Goal: Obtain resource: Download file/media

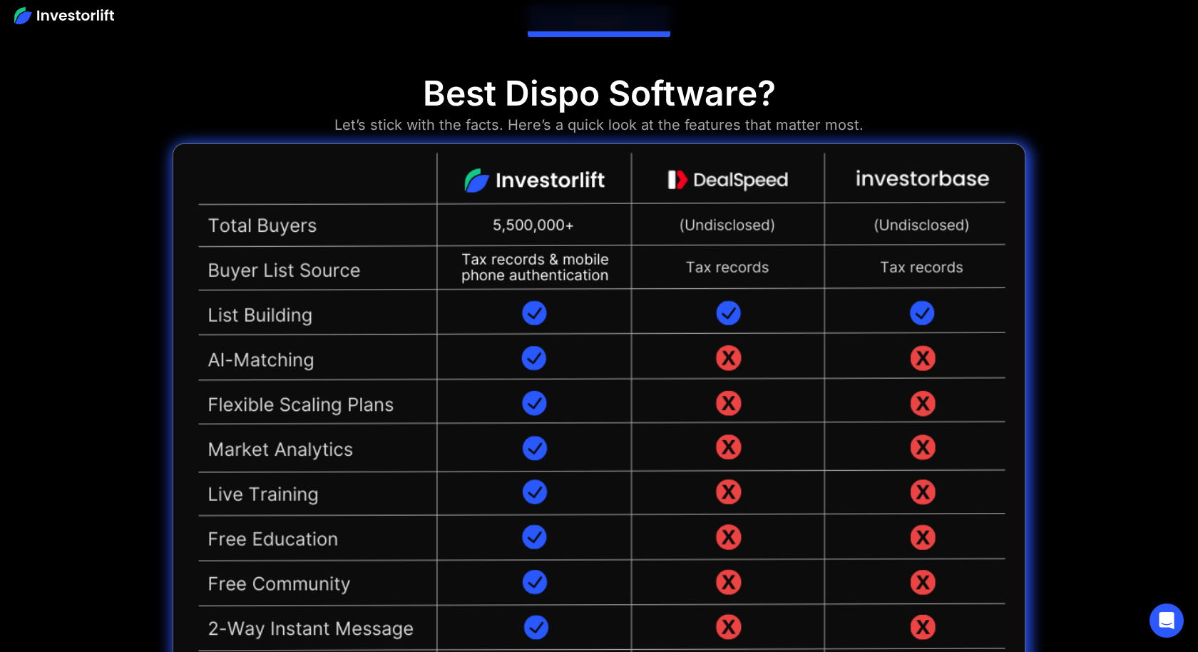
scroll to position [1308, 0]
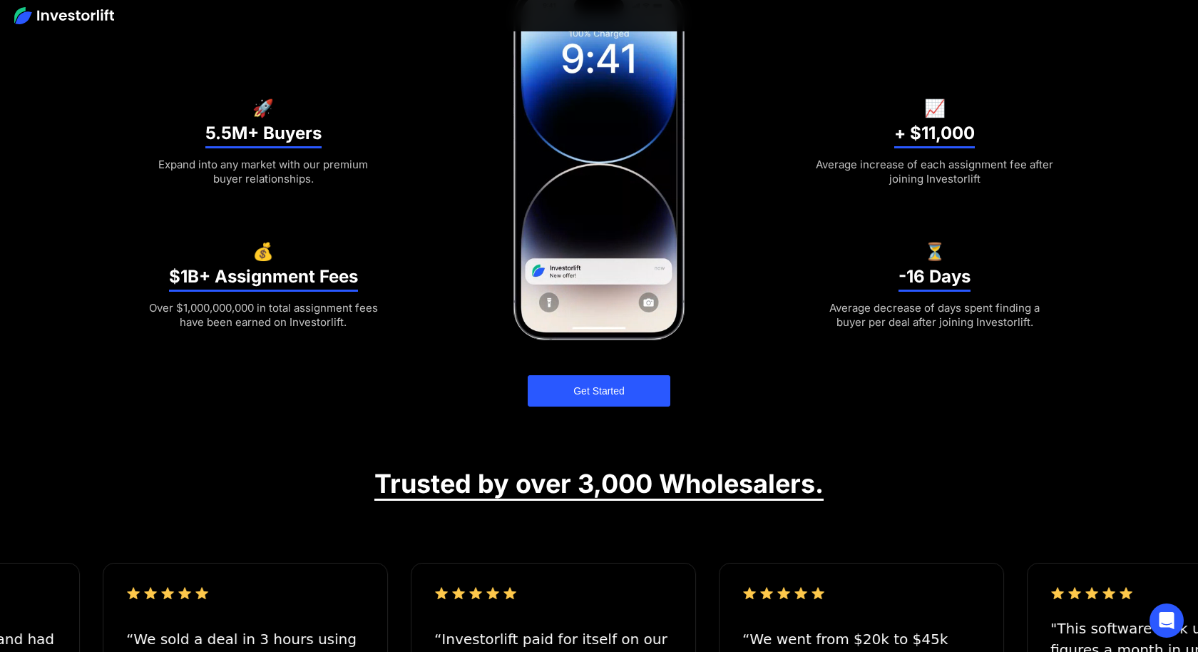
scroll to position [413, 0]
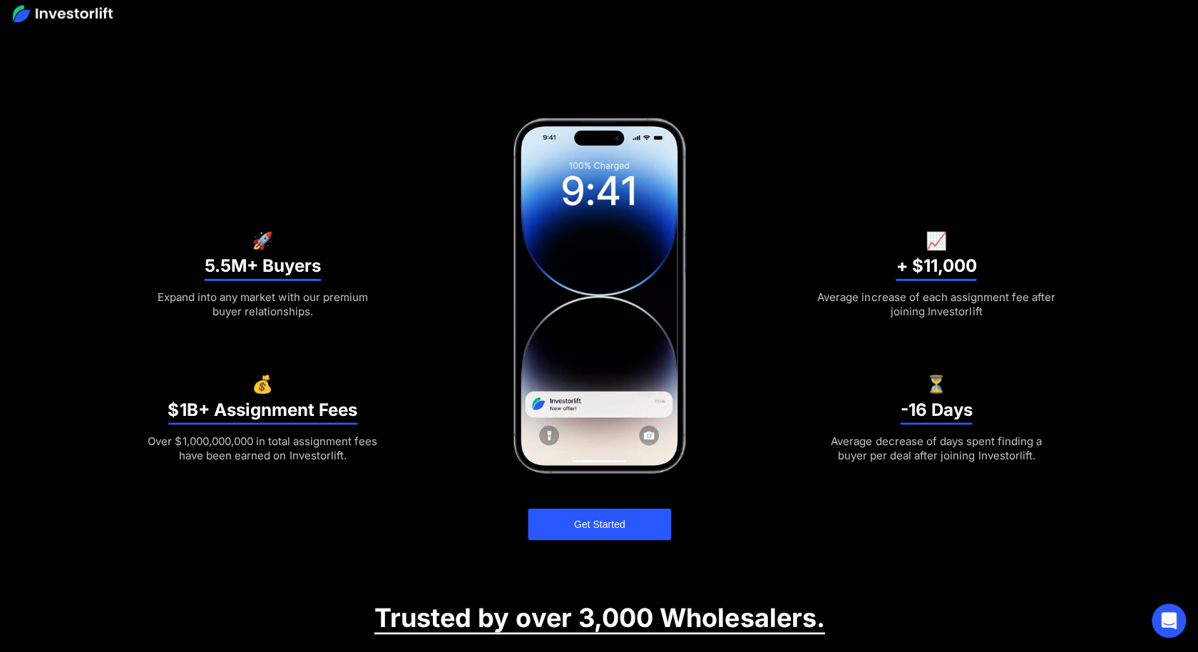
scroll to position [324, 0]
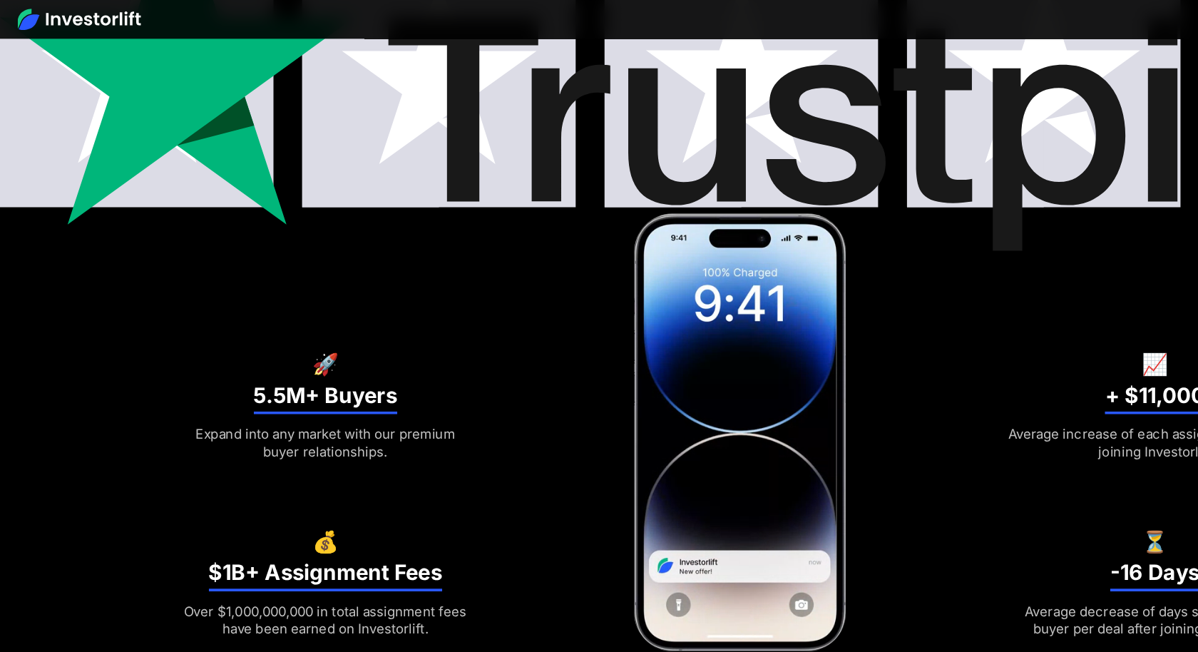
scroll to position [188, 0]
